Goal: Information Seeking & Learning: Learn about a topic

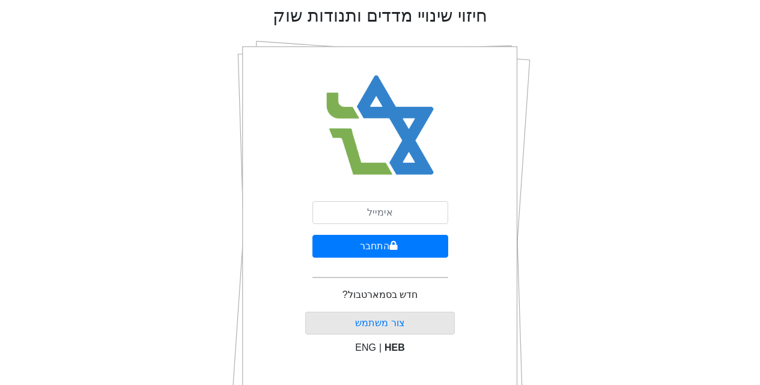
scroll to position [60, 0]
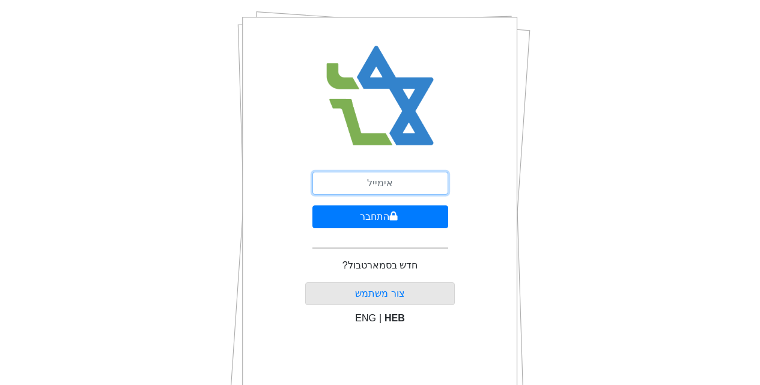
click at [389, 182] on input "email" at bounding box center [380, 183] width 136 height 23
type input "[EMAIL_ADDRESS][DOMAIN_NAME]"
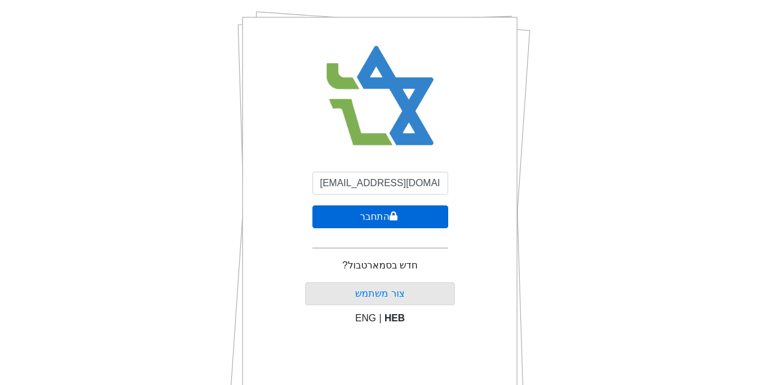
click at [379, 218] on button "התחבר" at bounding box center [380, 217] width 136 height 23
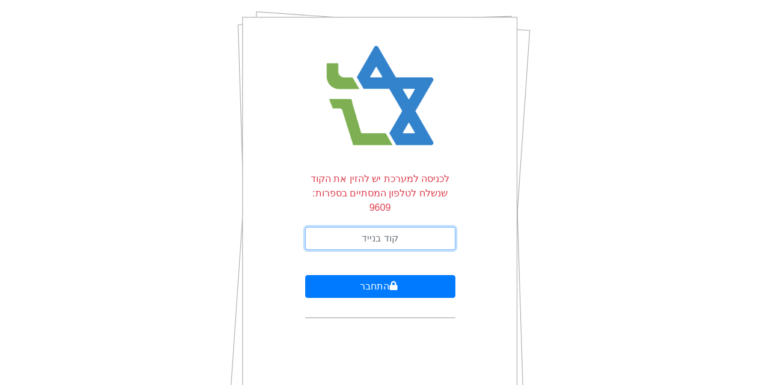
click at [370, 227] on input "text" at bounding box center [380, 238] width 150 height 23
type input "718189"
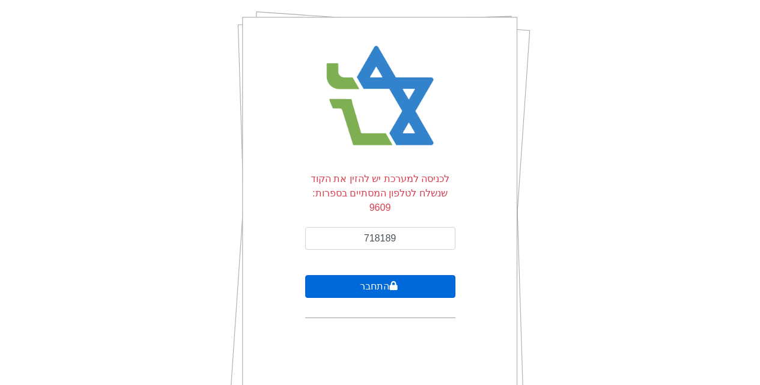
click at [377, 275] on button "התחבר" at bounding box center [380, 286] width 150 height 23
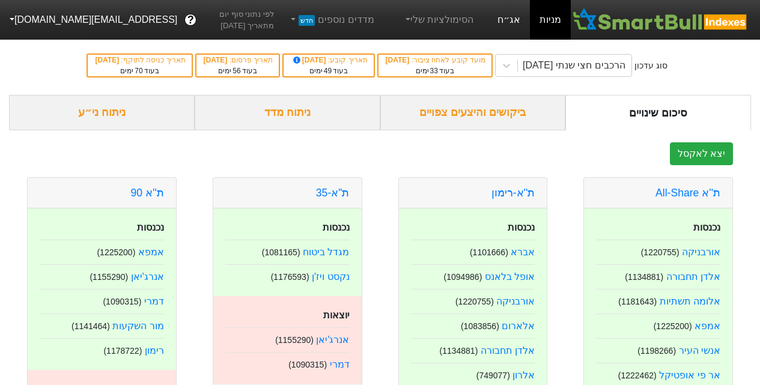
click at [512, 15] on link "אג״ח" at bounding box center [509, 20] width 42 height 40
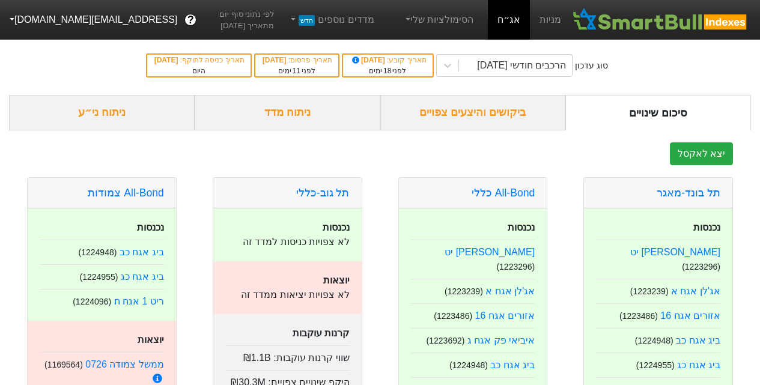
click at [455, 111] on div "ביקושים והיצעים צפויים" at bounding box center [473, 112] width 186 height 35
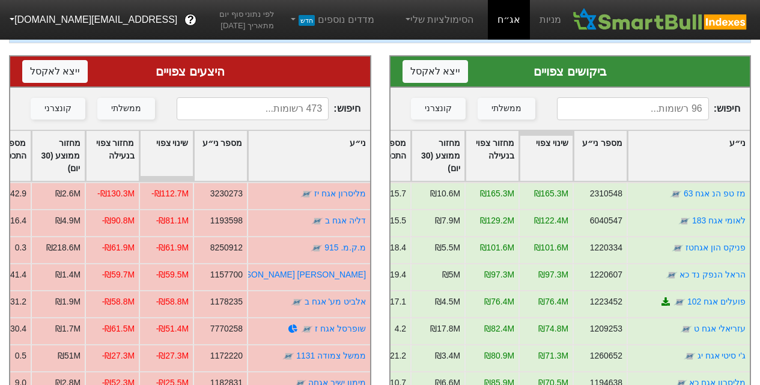
scroll to position [180, 0]
